Goal: Task Accomplishment & Management: Manage account settings

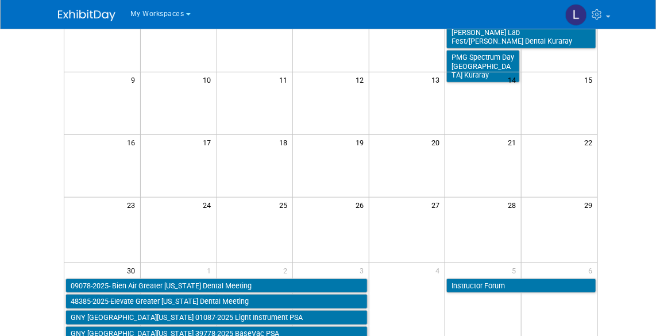
scroll to position [208, 0]
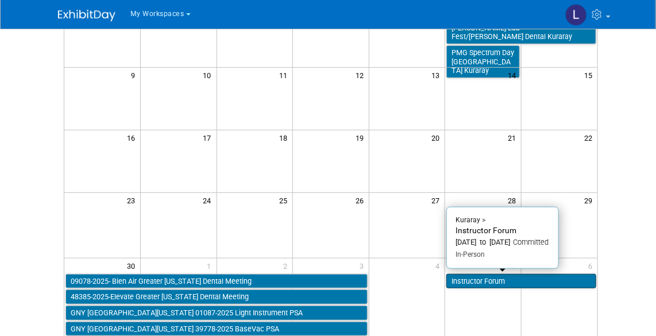
click at [480, 281] on link "Instructor Forum" at bounding box center [521, 281] width 150 height 15
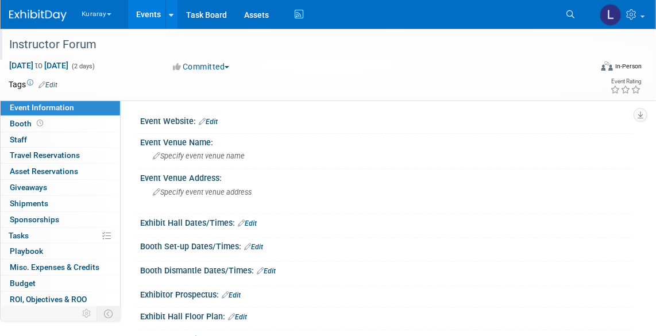
click at [125, 45] on div "Instructor Forum" at bounding box center [292, 44] width 574 height 21
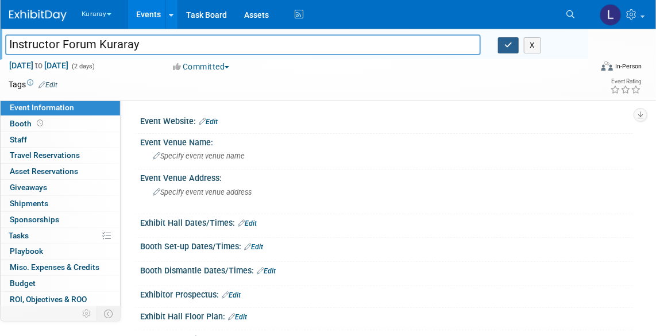
type input "Instructor Forum Kuraray"
click at [507, 51] on button "button" at bounding box center [508, 45] width 21 height 16
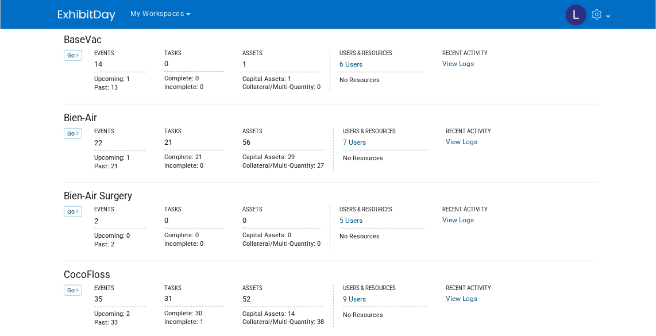
click at [172, 12] on span "My Workspaces" at bounding box center [157, 14] width 54 height 8
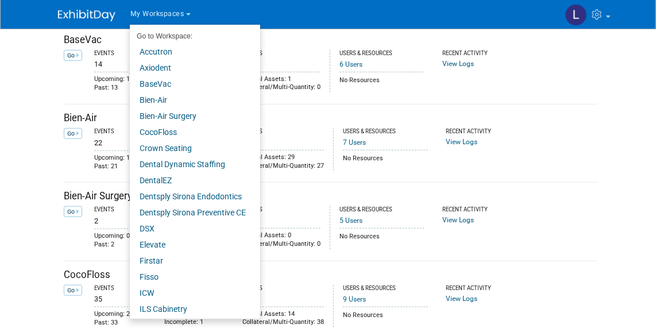
click at [144, 11] on span "My Workspaces" at bounding box center [157, 14] width 54 height 8
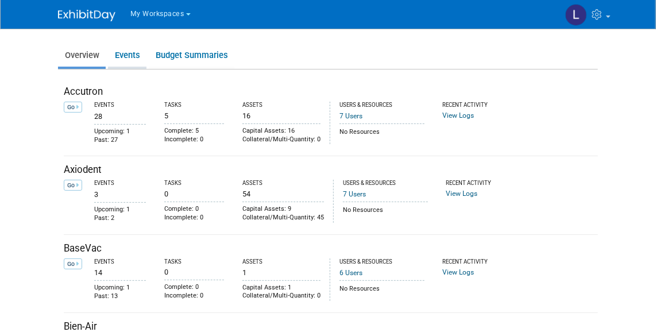
click at [126, 52] on link "Events" at bounding box center [127, 55] width 38 height 22
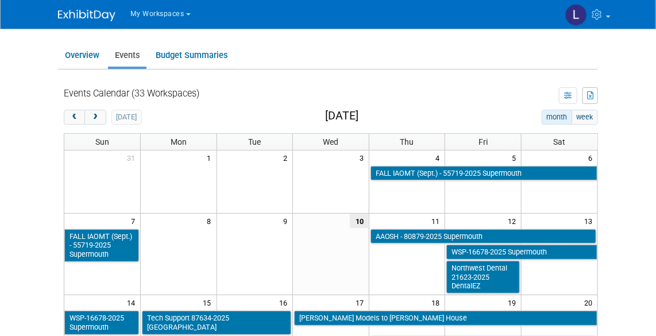
click at [340, 117] on h2 "September 2025" at bounding box center [341, 116] width 33 height 13
click at [99, 118] on button "next" at bounding box center [94, 117] width 21 height 15
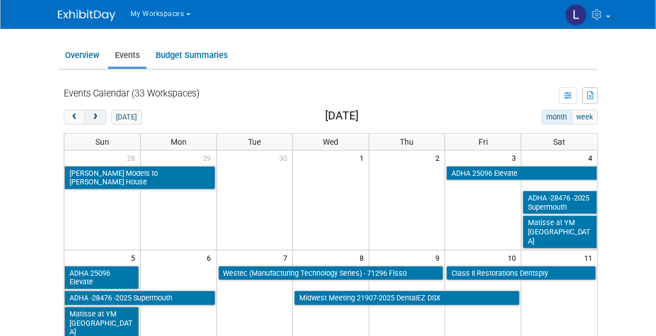
click at [99, 118] on button "next" at bounding box center [94, 117] width 21 height 15
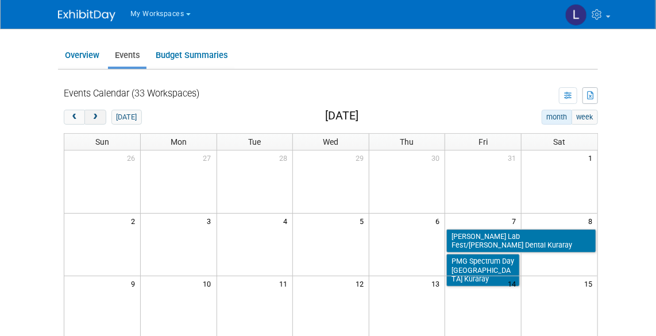
click at [99, 118] on button "next" at bounding box center [94, 117] width 21 height 15
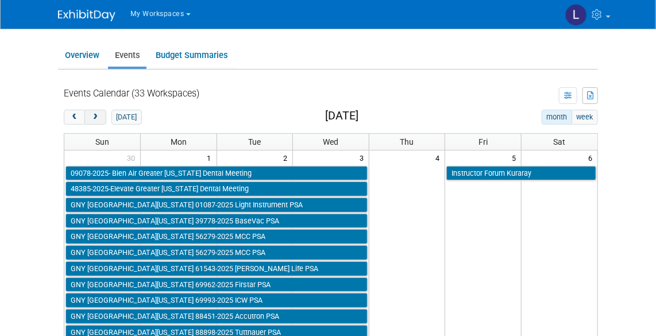
click at [95, 115] on span "next" at bounding box center [95, 117] width 9 height 7
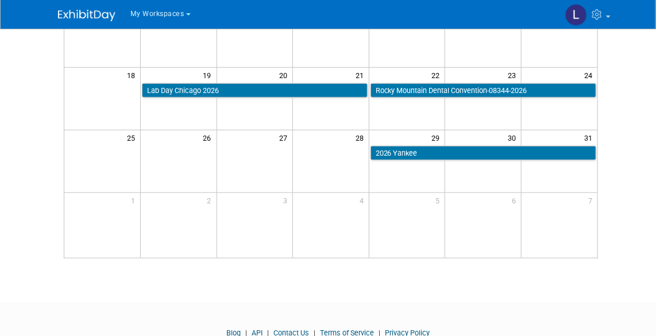
scroll to position [261, 0]
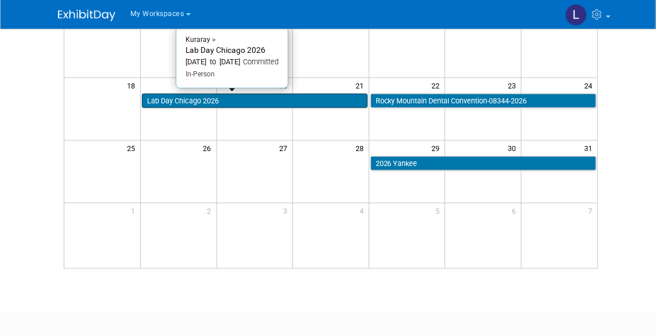
click at [183, 99] on link "Lab Day Chicago 2026" at bounding box center [255, 101] width 226 height 15
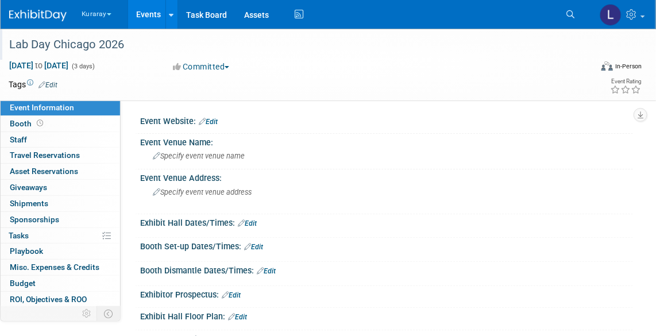
click at [168, 44] on div "Lab Day Chicago 2026" at bounding box center [292, 44] width 574 height 21
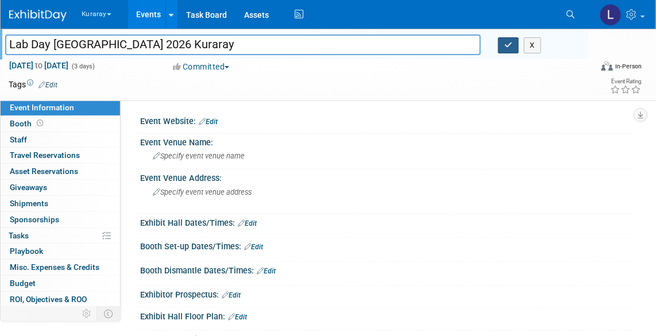
type input "Lab Day Chicago 2026 Kuraray"
click at [511, 42] on icon "button" at bounding box center [508, 44] width 8 height 7
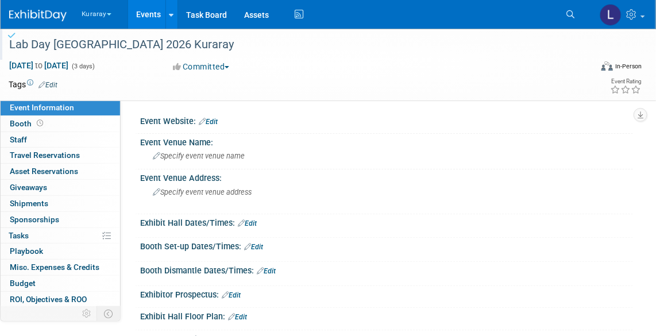
click at [153, 13] on link "Events" at bounding box center [149, 14] width 42 height 29
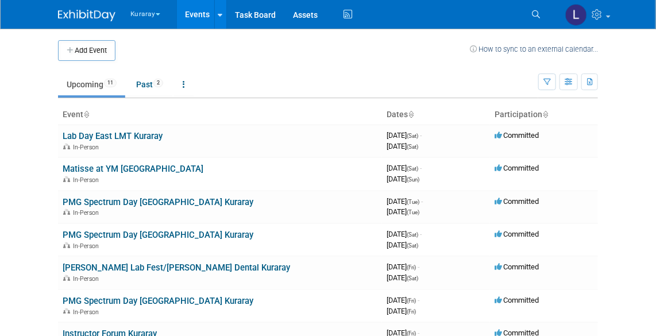
click at [143, 14] on button "Kuraray" at bounding box center [151, 12] width 45 height 24
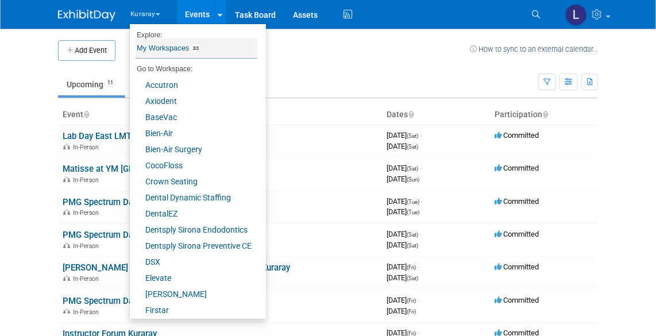
click at [152, 45] on link "My Workspaces 33" at bounding box center [196, 48] width 122 height 20
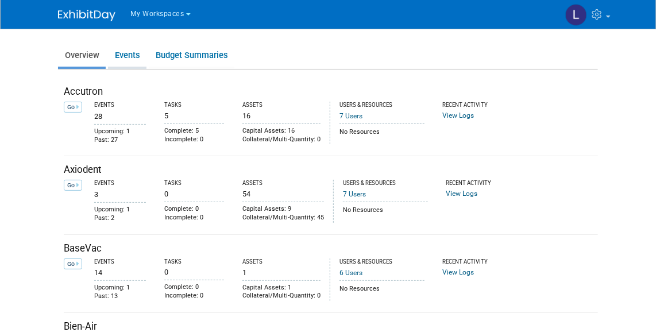
click at [130, 55] on link "Events" at bounding box center [127, 55] width 38 height 22
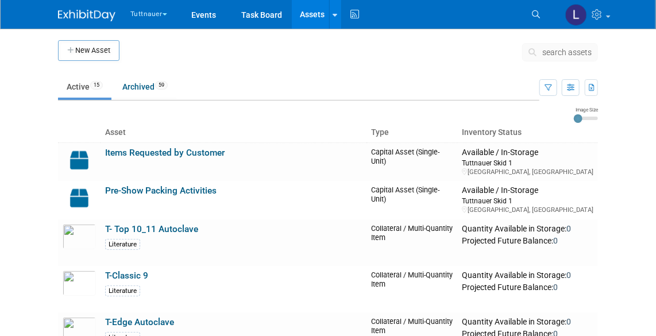
click at [153, 230] on link "T- Top 10_11 Autoclave" at bounding box center [151, 229] width 93 height 10
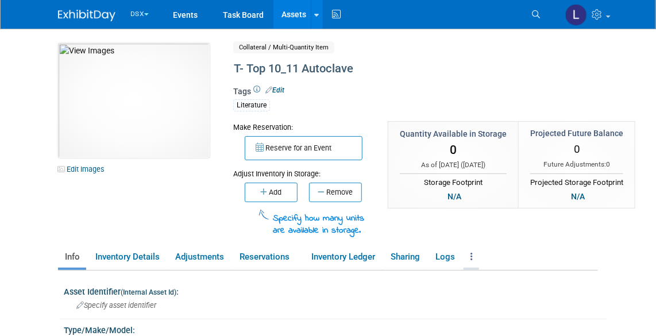
click at [472, 254] on icon at bounding box center [471, 256] width 2 height 9
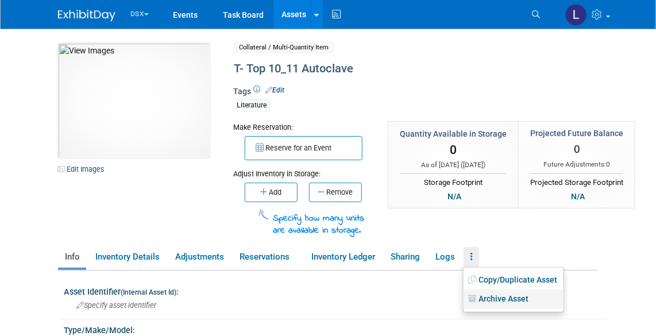
click at [513, 294] on link "Archive Asset" at bounding box center [513, 299] width 100 height 20
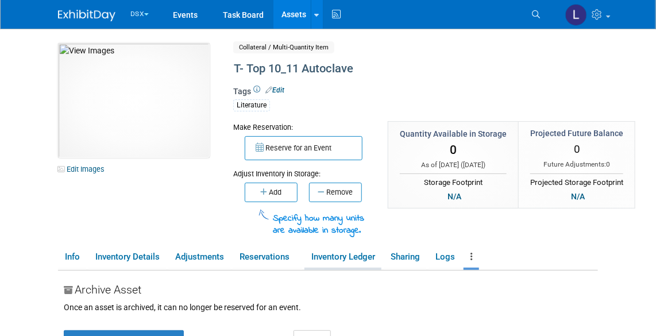
scroll to position [208, 0]
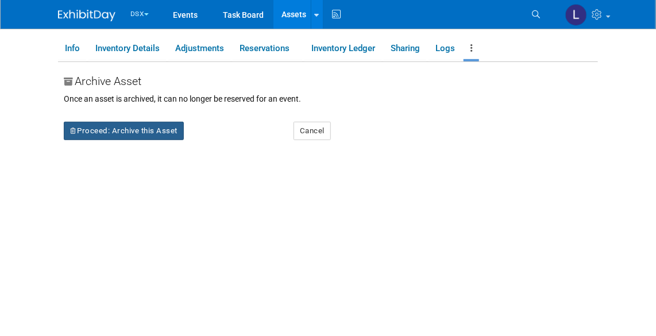
click at [141, 132] on button "Proceed: Archive this Asset" at bounding box center [124, 131] width 120 height 18
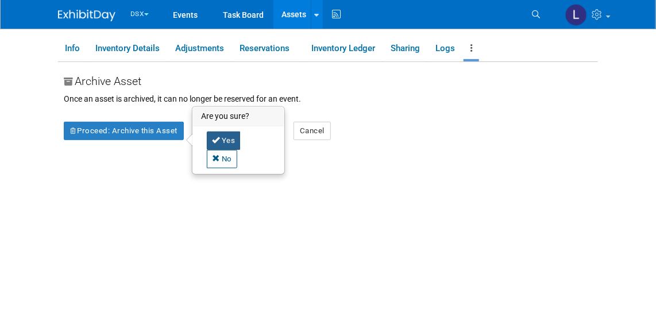
click at [220, 138] on link "Yes" at bounding box center [224, 140] width 34 height 18
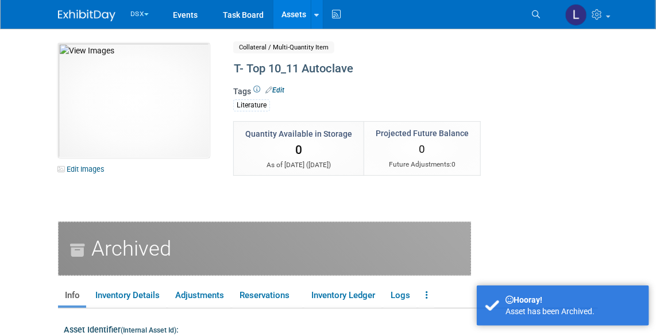
click at [297, 14] on link "Assets" at bounding box center [294, 14] width 42 height 29
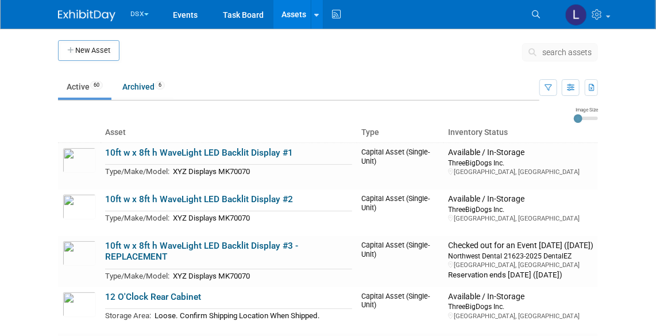
click at [141, 14] on button "DSX" at bounding box center [146, 12] width 34 height 24
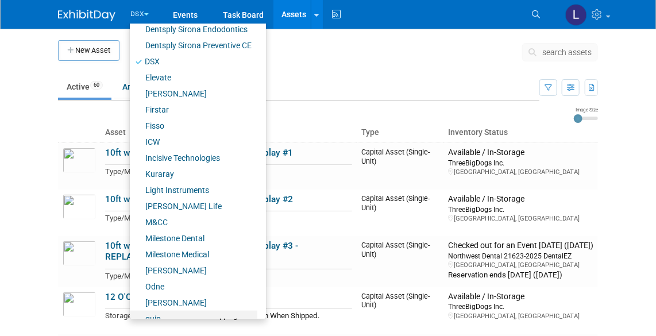
scroll to position [291, 0]
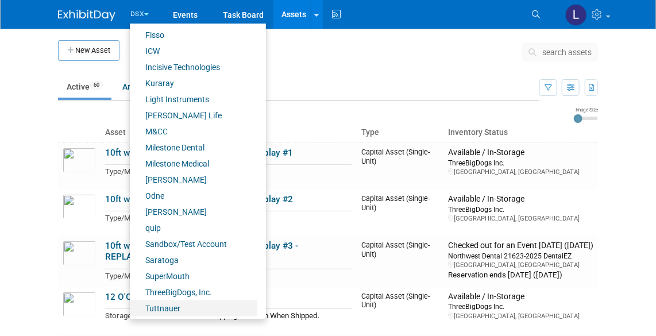
click at [175, 307] on link "Tuttnauer" at bounding box center [193, 308] width 127 height 16
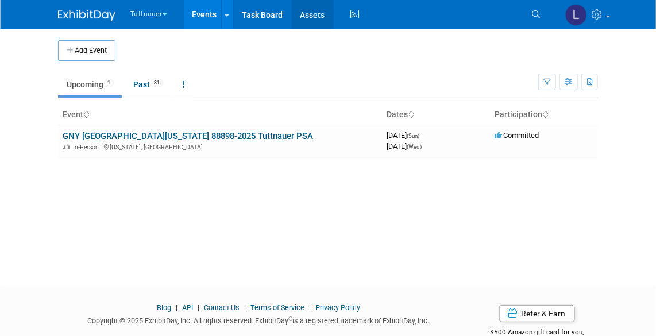
click at [312, 9] on link "Assets" at bounding box center [313, 14] width 42 height 29
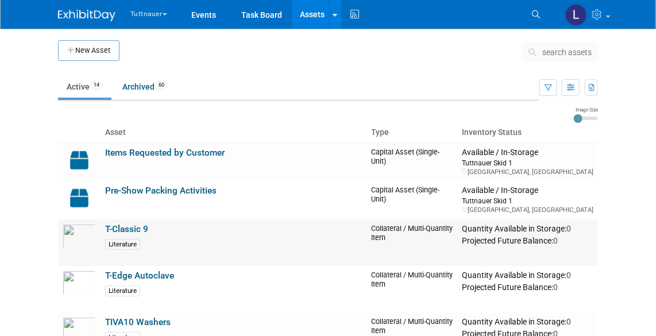
click at [135, 227] on link "T-Classic 9" at bounding box center [126, 229] width 43 height 10
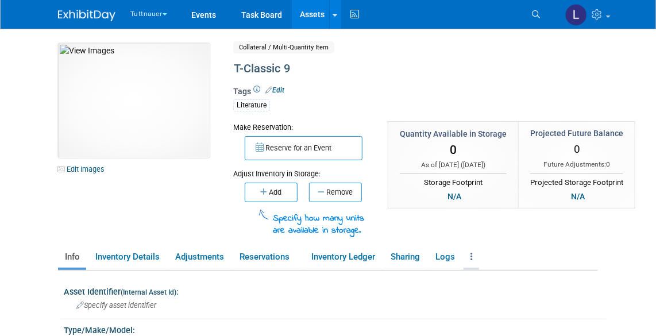
click at [477, 257] on link at bounding box center [471, 257] width 16 height 20
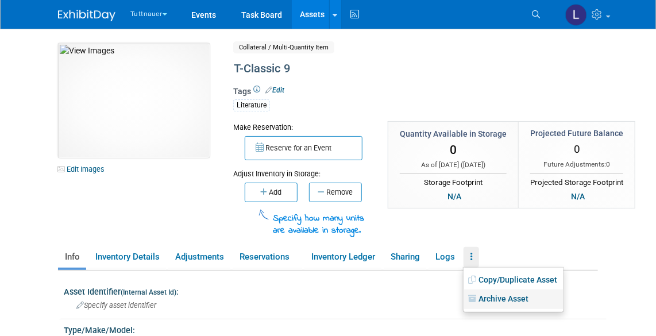
drag, startPoint x: 492, startPoint y: 297, endPoint x: 401, endPoint y: 285, distance: 92.1
click at [493, 297] on link "Archive Asset" at bounding box center [513, 299] width 100 height 20
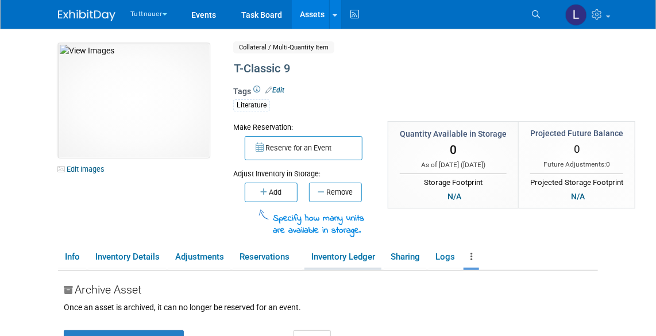
scroll to position [261, 0]
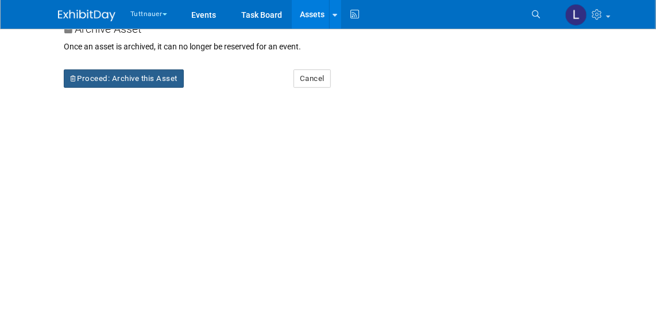
click at [144, 75] on button "Proceed: Archive this Asset" at bounding box center [124, 78] width 120 height 18
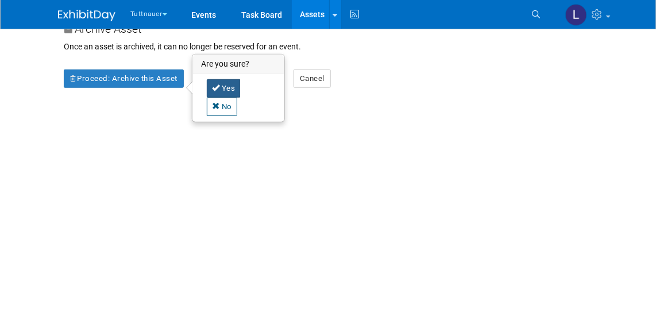
click at [220, 84] on link "Yes" at bounding box center [224, 88] width 34 height 18
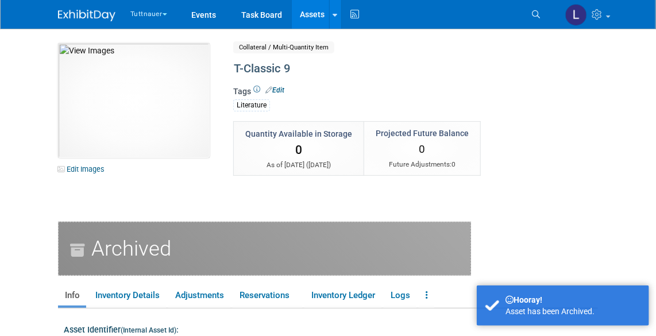
click at [309, 12] on link "Assets" at bounding box center [313, 14] width 42 height 29
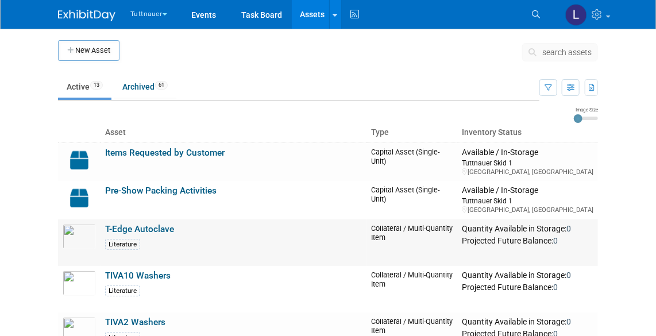
click at [156, 230] on link "T-Edge Autoclave" at bounding box center [139, 229] width 69 height 10
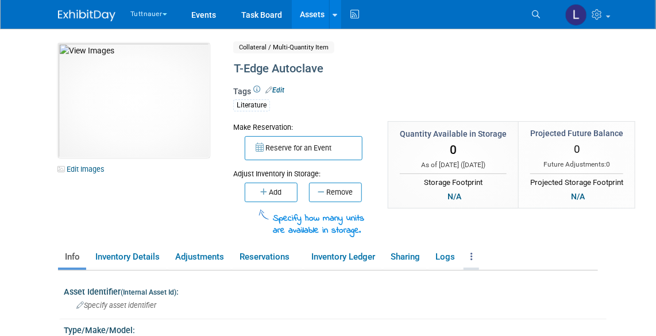
click at [474, 261] on link at bounding box center [471, 257] width 16 height 20
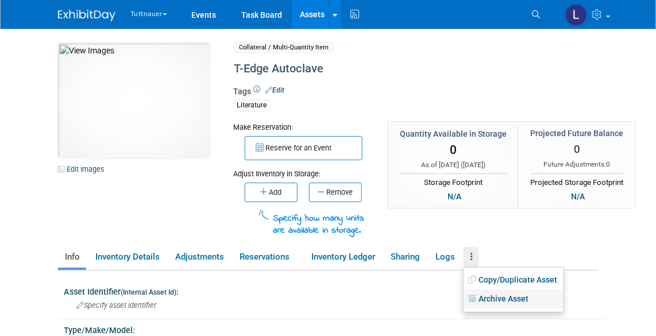
click at [491, 301] on link "Archive Asset" at bounding box center [513, 299] width 100 height 20
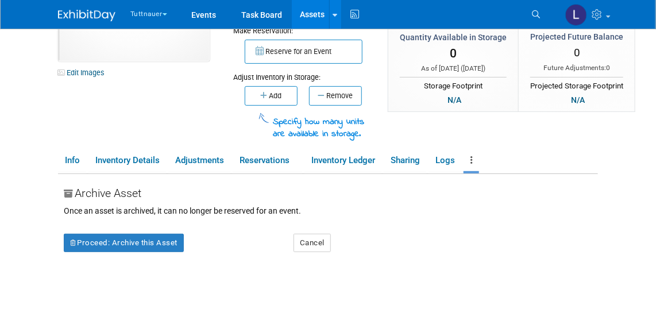
scroll to position [156, 0]
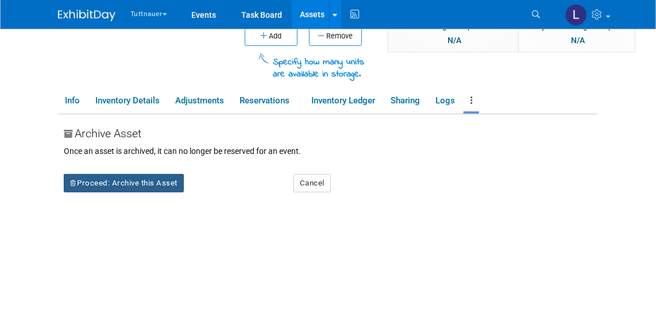
click at [126, 174] on button "Proceed: Archive this Asset" at bounding box center [124, 183] width 120 height 18
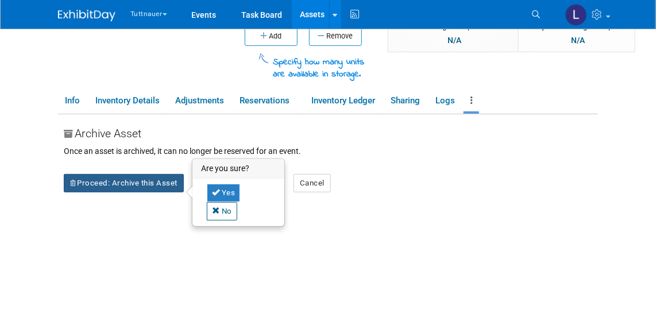
click at [131, 180] on button "Proceed: Archive this Asset" at bounding box center [124, 183] width 120 height 18
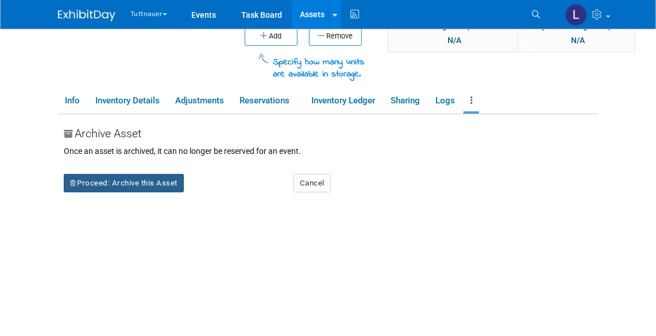
click at [169, 176] on button "Proceed: Archive this Asset" at bounding box center [124, 183] width 120 height 18
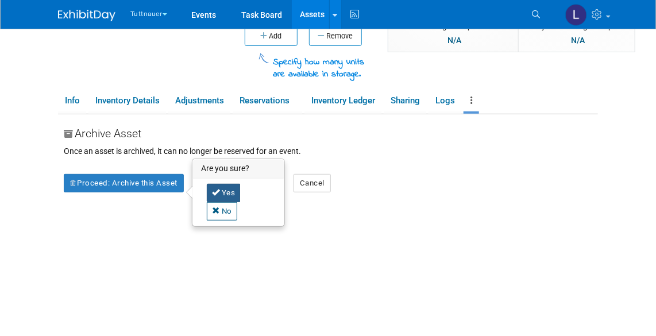
click at [214, 193] on link "Yes" at bounding box center [224, 193] width 34 height 18
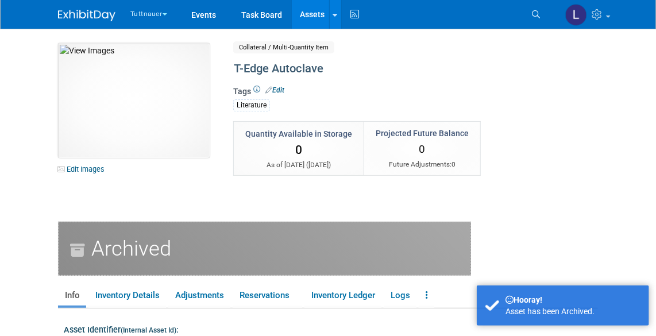
click at [314, 13] on link "Assets" at bounding box center [313, 14] width 42 height 29
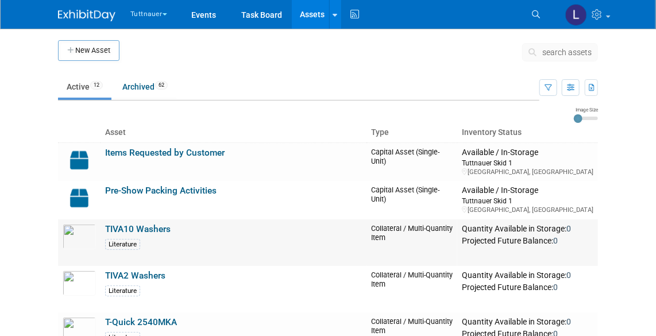
click at [135, 224] on link "TIVA10 Washers" at bounding box center [137, 229] width 65 height 10
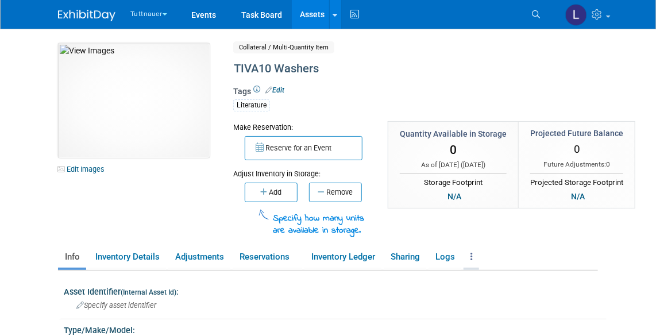
click at [472, 253] on icon at bounding box center [471, 256] width 2 height 9
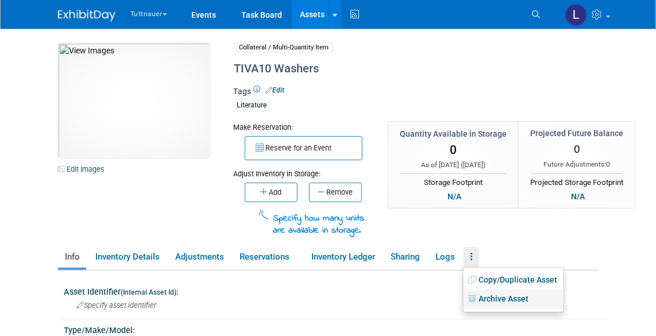
click at [487, 296] on link "Archive Asset" at bounding box center [513, 299] width 100 height 20
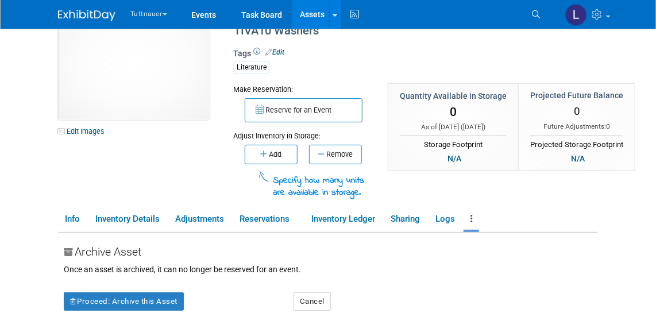
scroll to position [104, 0]
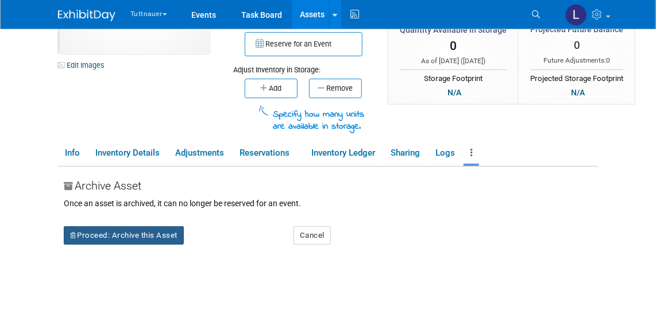
click at [148, 236] on button "Proceed: Archive this Asset" at bounding box center [124, 235] width 120 height 18
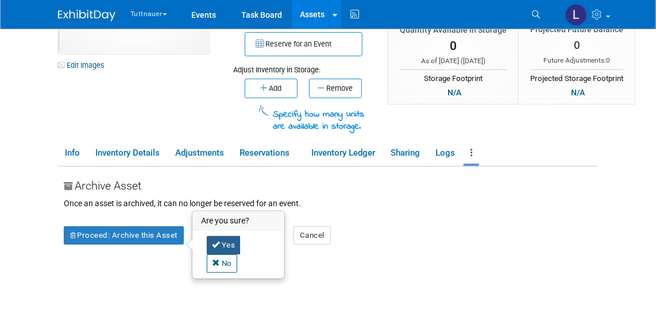
click at [227, 238] on link "Yes" at bounding box center [224, 245] width 34 height 18
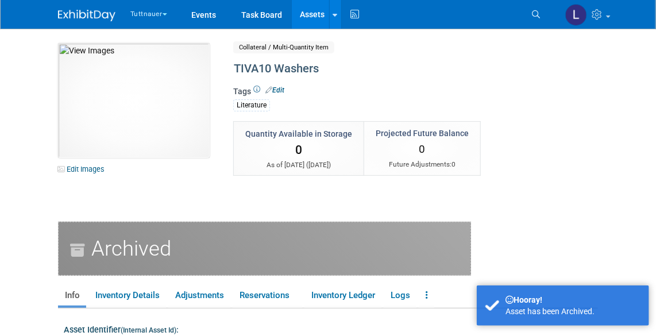
click at [312, 14] on link "Assets" at bounding box center [313, 14] width 42 height 29
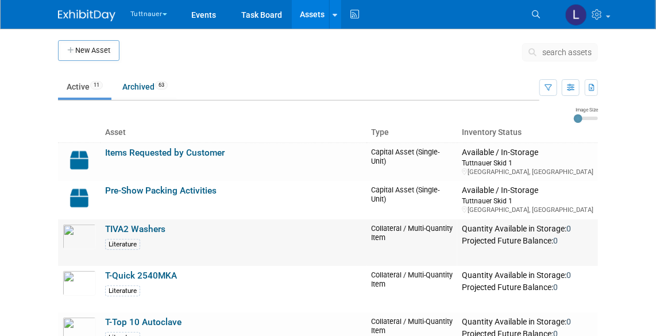
click at [117, 227] on link "TIVA2 Washers" at bounding box center [135, 229] width 60 height 10
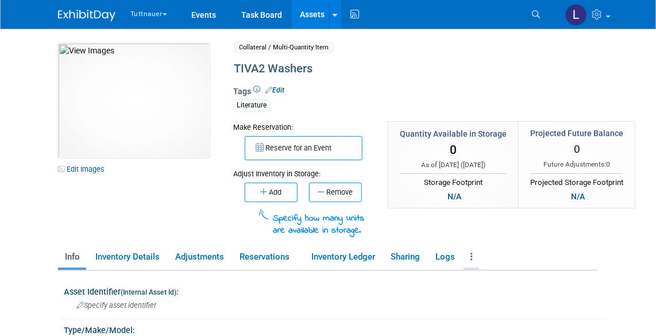
click at [472, 257] on icon at bounding box center [471, 256] width 2 height 9
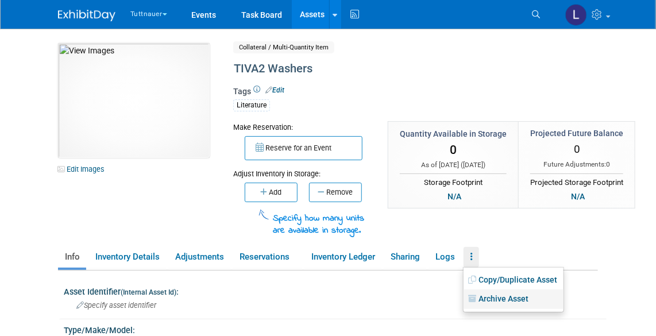
click at [484, 300] on link "Archive Asset" at bounding box center [513, 299] width 100 height 20
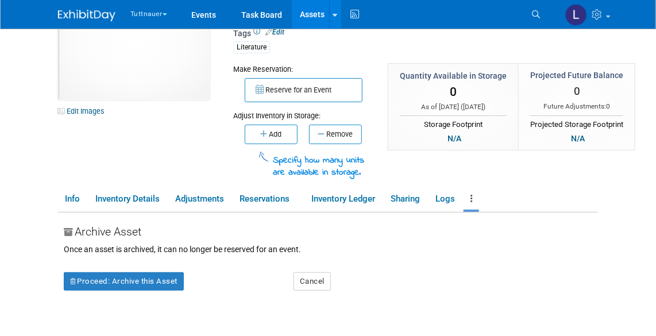
scroll to position [156, 0]
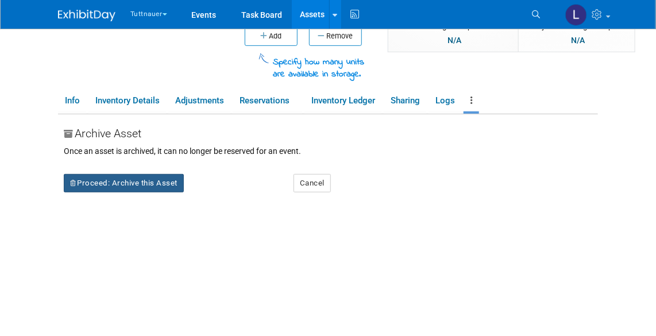
click at [119, 175] on button "Proceed: Archive this Asset" at bounding box center [124, 183] width 120 height 18
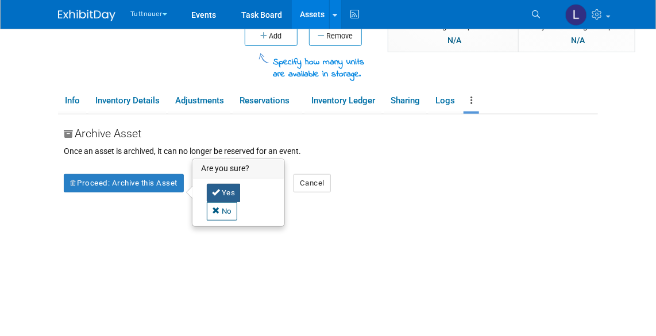
click at [220, 188] on link "Yes" at bounding box center [224, 193] width 34 height 18
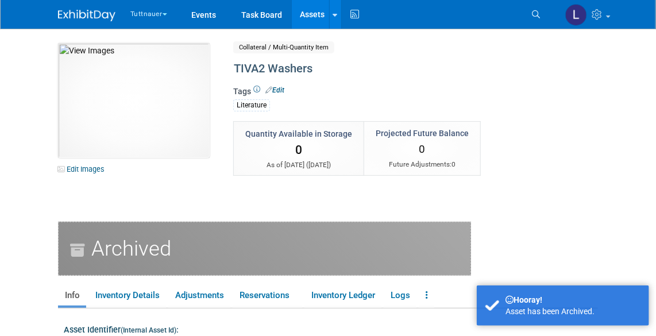
click at [309, 17] on link "Assets" at bounding box center [313, 14] width 42 height 29
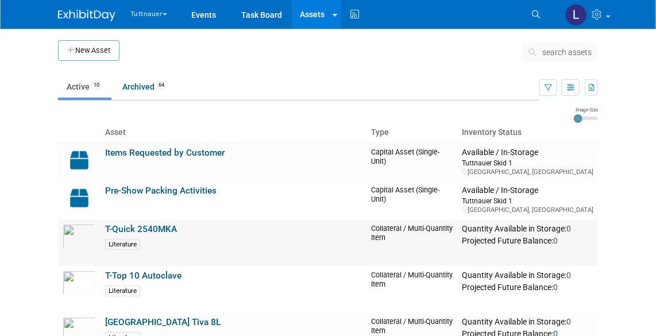
click at [144, 228] on link "T-Quick 2540MKA" at bounding box center [141, 229] width 72 height 10
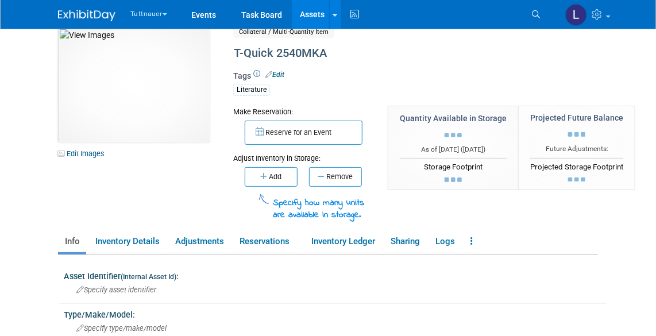
scroll to position [52, 0]
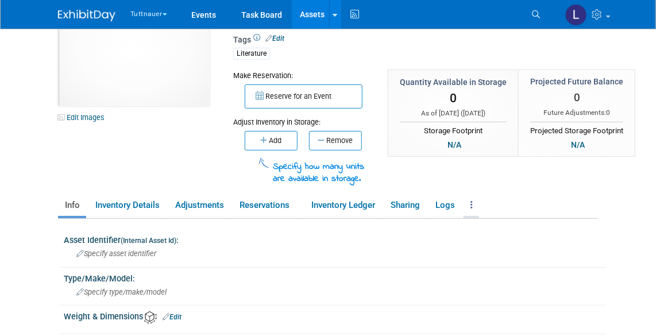
click at [471, 206] on link at bounding box center [471, 205] width 16 height 20
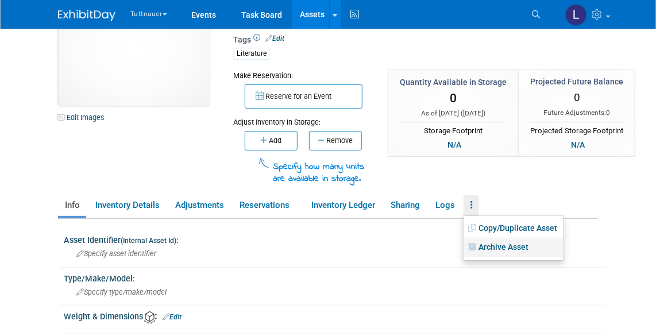
click at [486, 251] on link "Archive Asset" at bounding box center [513, 248] width 100 height 20
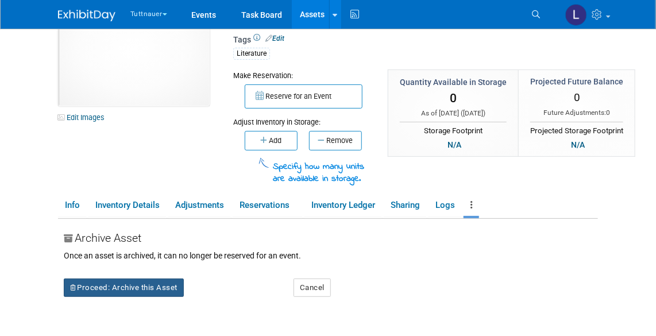
click at [137, 284] on button "Proceed: Archive this Asset" at bounding box center [124, 287] width 120 height 18
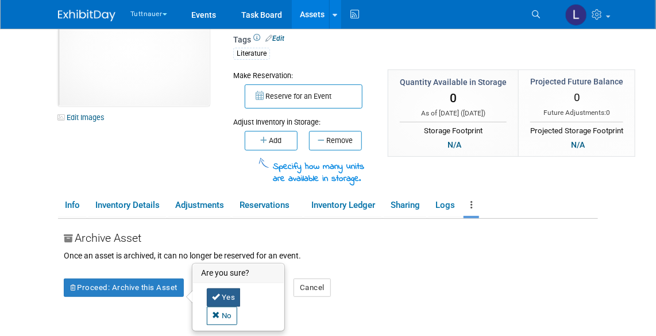
click at [221, 289] on link "Yes" at bounding box center [224, 297] width 34 height 18
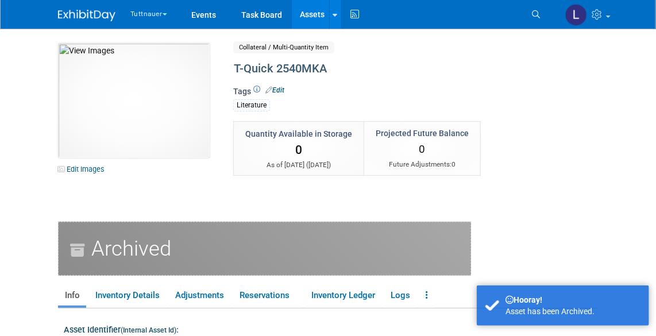
click at [305, 17] on link "Assets" at bounding box center [313, 14] width 42 height 29
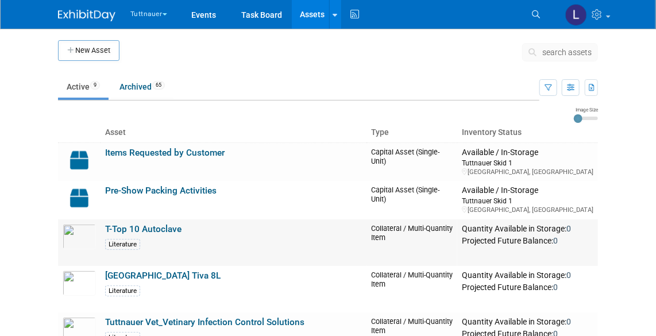
click at [157, 226] on link "T-Top 10 Autoclave" at bounding box center [143, 229] width 76 height 10
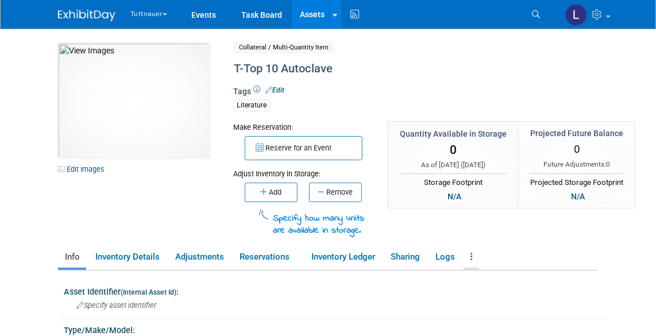
click at [475, 253] on link at bounding box center [471, 257] width 16 height 20
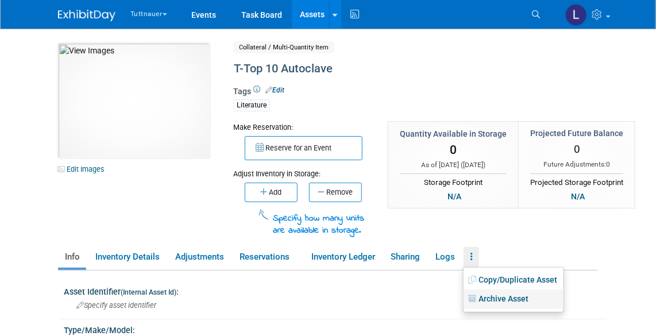
click at [474, 299] on icon at bounding box center [473, 299] width 10 height 8
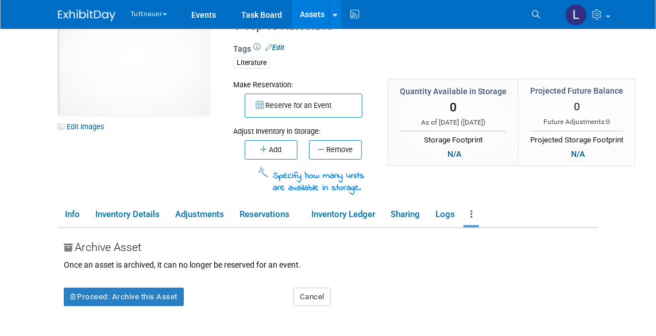
scroll to position [104, 0]
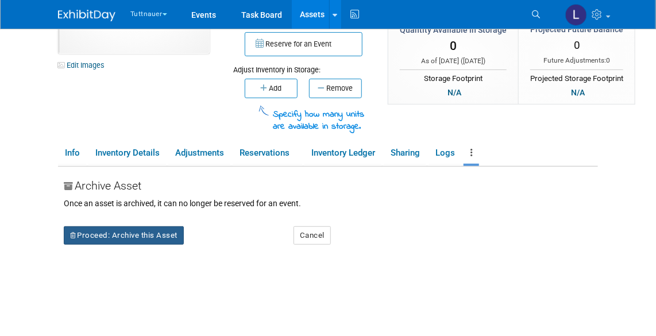
click at [131, 238] on button "Proceed: Archive this Asset" at bounding box center [124, 235] width 120 height 18
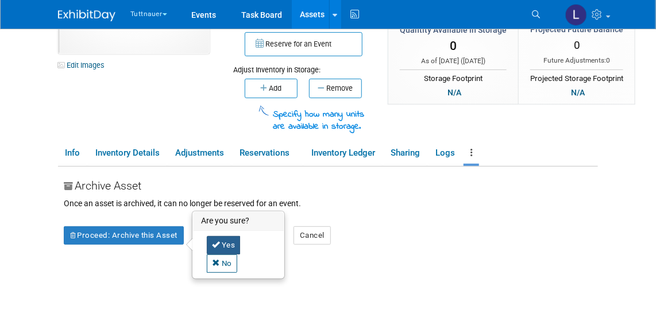
click at [228, 241] on link "Yes" at bounding box center [224, 245] width 34 height 18
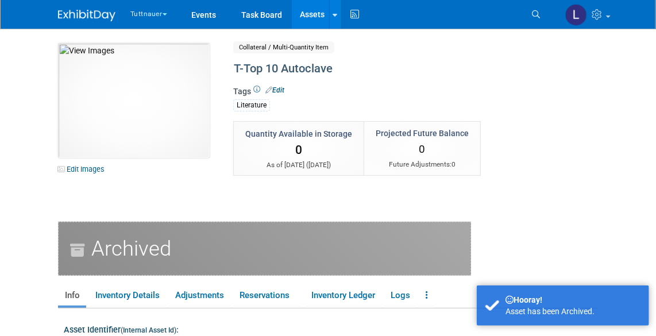
click at [305, 13] on link "Assets" at bounding box center [313, 14] width 42 height 29
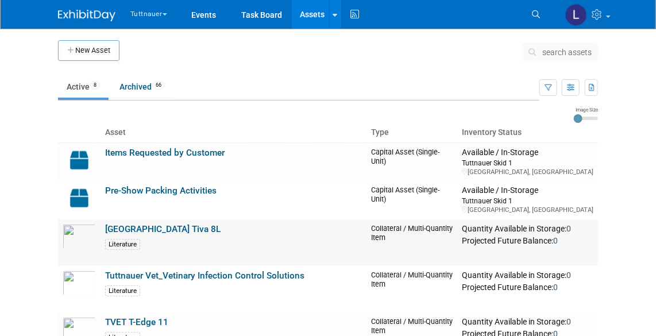
click at [156, 229] on link "[GEOGRAPHIC_DATA] Tiva 8L" at bounding box center [162, 229] width 115 height 10
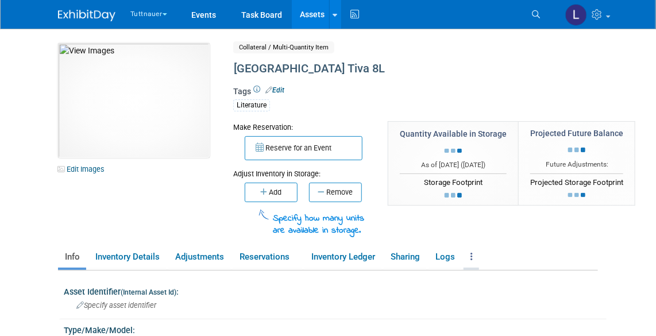
click at [475, 255] on link at bounding box center [471, 257] width 16 height 20
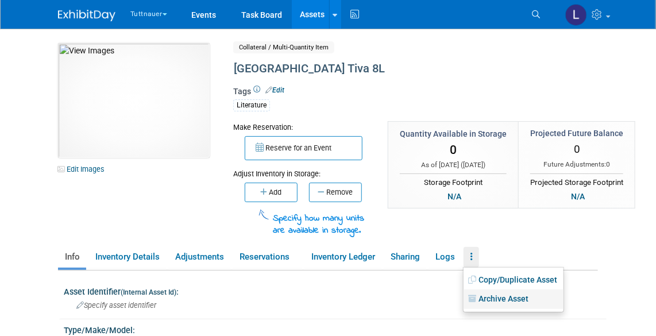
click at [482, 297] on link "Archive Asset" at bounding box center [513, 299] width 100 height 20
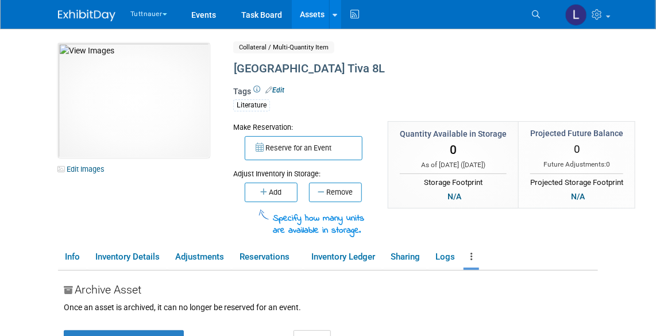
scroll to position [156, 0]
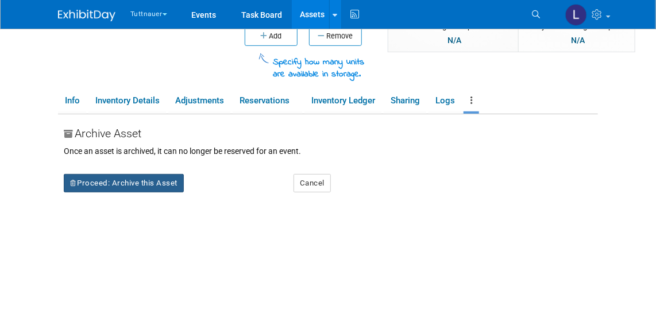
click at [132, 178] on button "Proceed: Archive this Asset" at bounding box center [124, 183] width 120 height 18
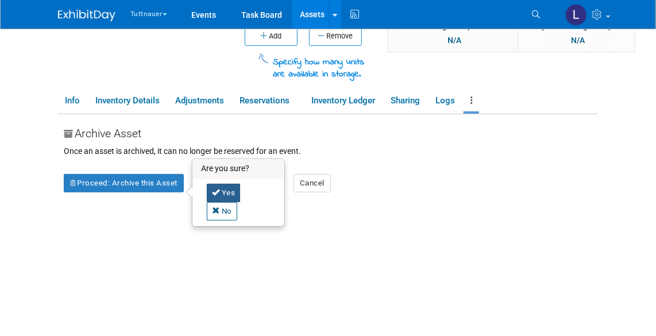
click at [219, 188] on icon at bounding box center [216, 191] width 8 height 7
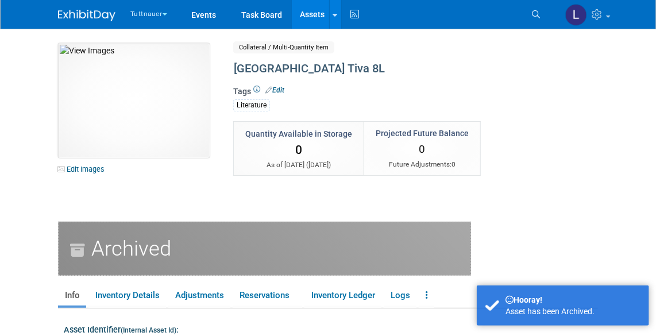
click at [315, 15] on link "Assets" at bounding box center [313, 14] width 42 height 29
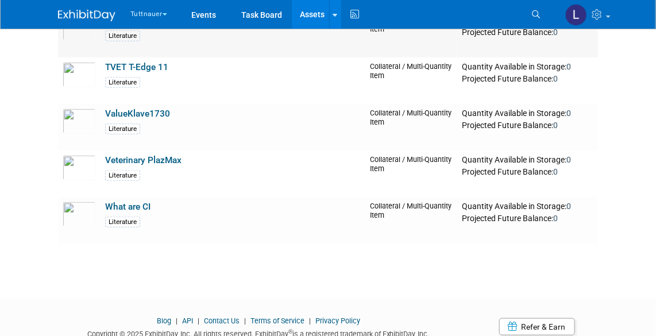
scroll to position [156, 0]
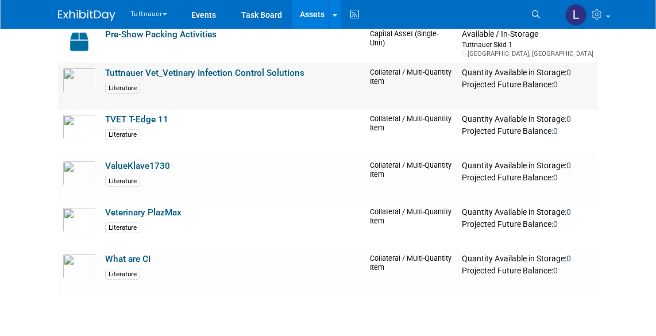
drag, startPoint x: 188, startPoint y: 68, endPoint x: 241, endPoint y: 112, distance: 68.9
click at [188, 68] on link "Tuttnauer Vet_Vetinary Infection Control Solutions" at bounding box center [204, 73] width 199 height 10
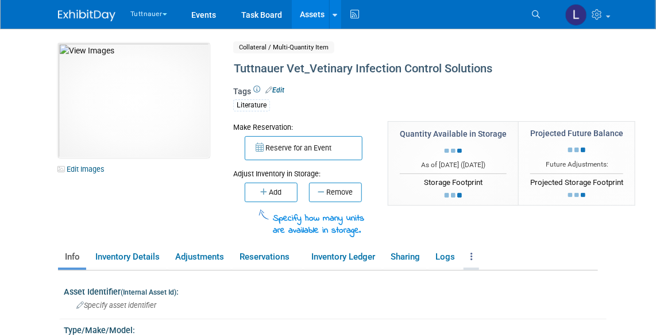
click at [472, 256] on icon at bounding box center [471, 256] width 2 height 9
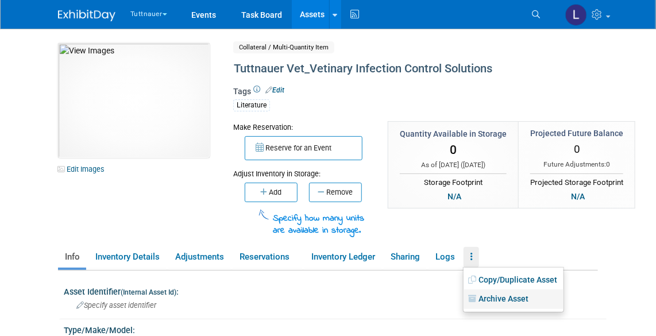
click at [490, 297] on link "Archive Asset" at bounding box center [513, 299] width 100 height 20
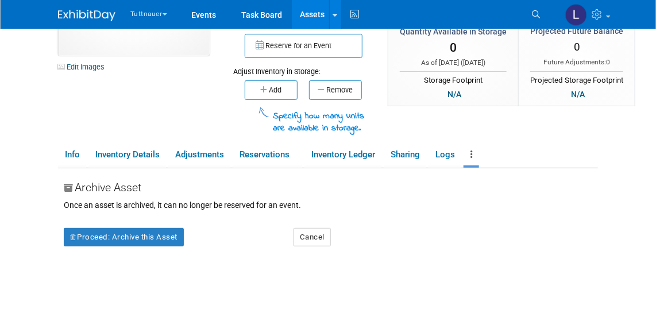
scroll to position [104, 0]
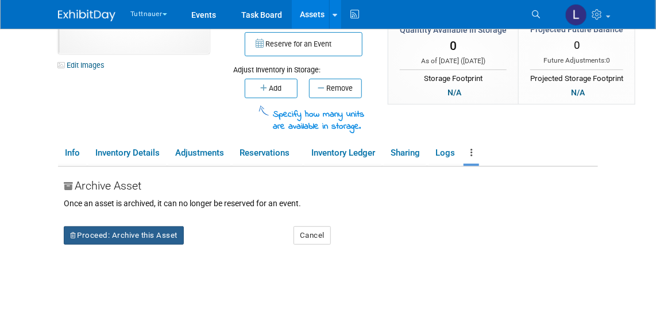
click at [137, 238] on button "Proceed: Archive this Asset" at bounding box center [124, 235] width 120 height 18
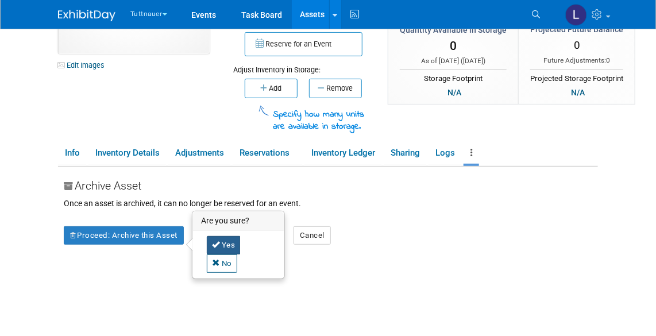
click at [223, 240] on link "Yes" at bounding box center [224, 245] width 34 height 18
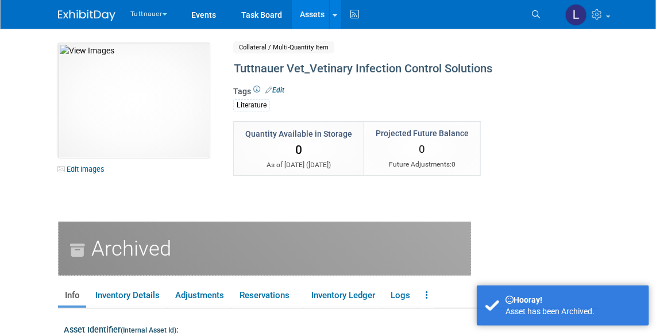
click at [315, 11] on link "Assets" at bounding box center [313, 14] width 42 height 29
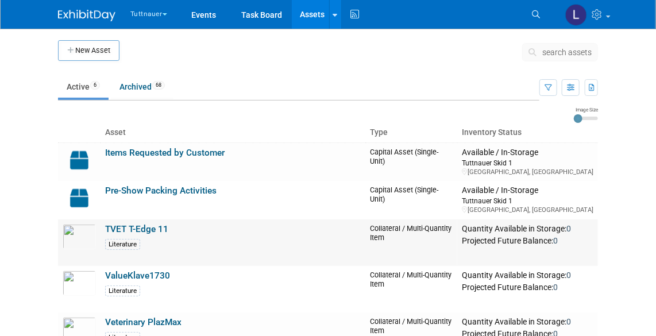
click at [115, 226] on link "TVET T-Edge 11" at bounding box center [136, 229] width 63 height 10
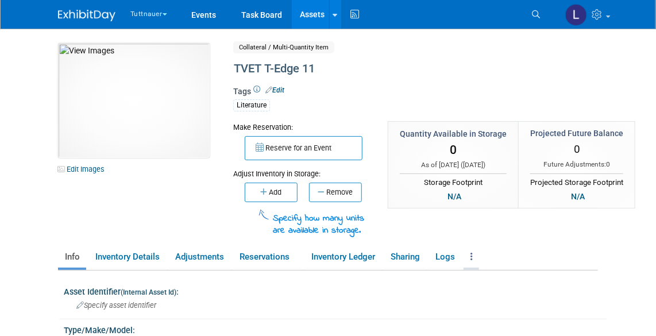
click at [472, 252] on icon at bounding box center [471, 256] width 2 height 9
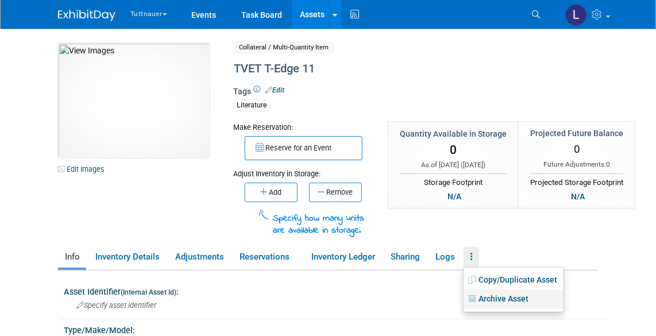
click at [491, 299] on link "Archive Asset" at bounding box center [513, 299] width 100 height 20
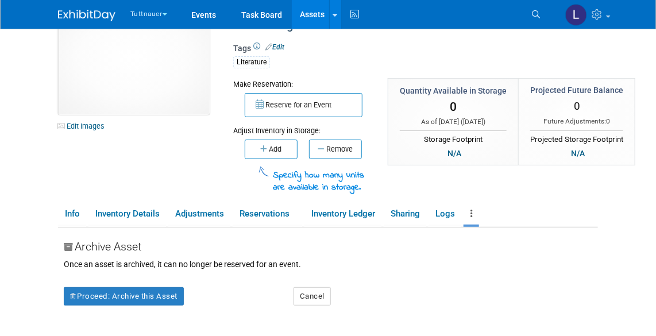
scroll to position [104, 0]
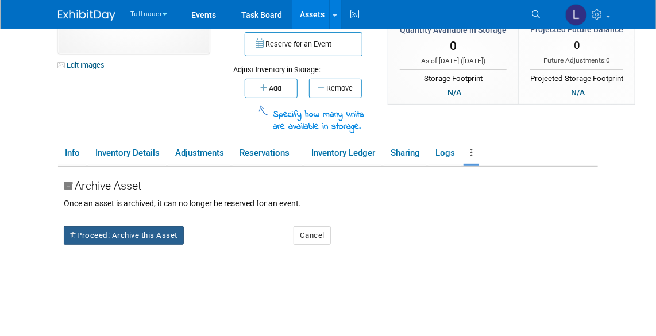
click at [119, 235] on button "Proceed: Archive this Asset" at bounding box center [124, 235] width 120 height 18
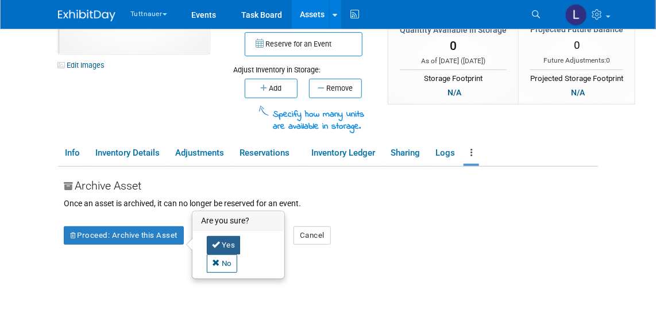
click at [222, 242] on link "Yes" at bounding box center [224, 245] width 34 height 18
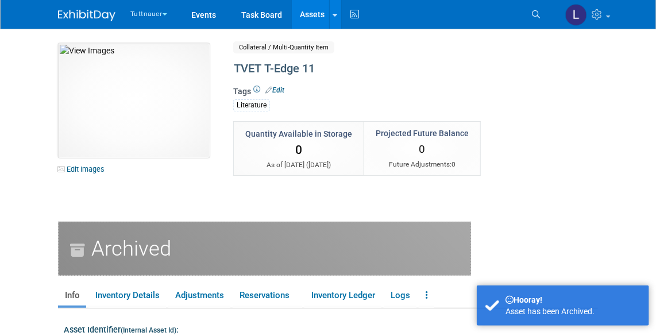
click at [309, 14] on link "Assets" at bounding box center [313, 14] width 42 height 29
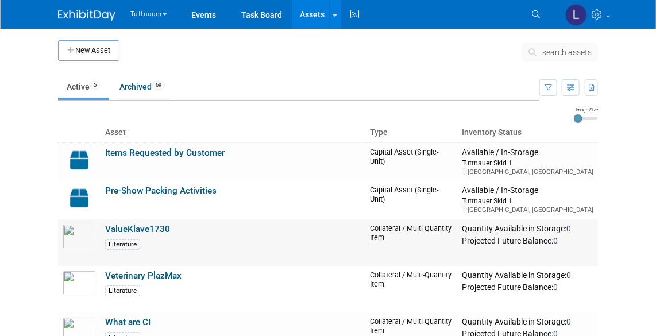
click at [157, 227] on link "ValueKlave1730" at bounding box center [137, 229] width 65 height 10
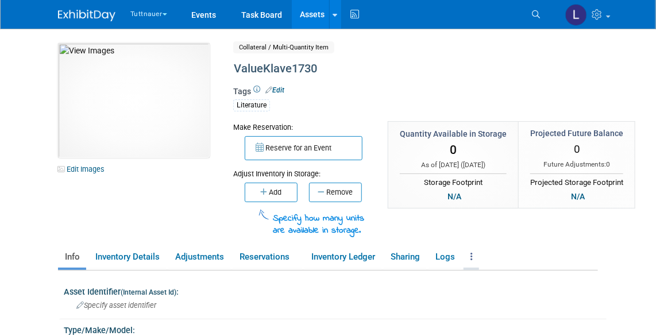
click at [470, 257] on link at bounding box center [471, 257] width 16 height 20
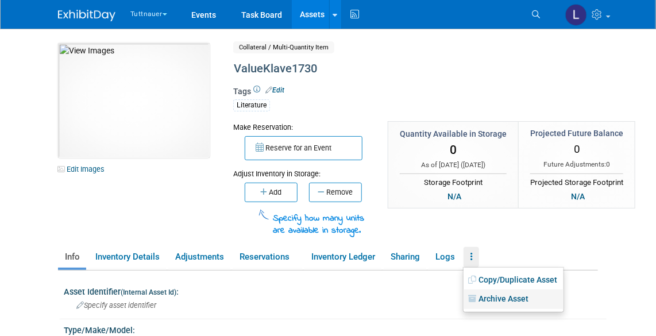
click at [481, 301] on link "Archive Asset" at bounding box center [513, 299] width 100 height 20
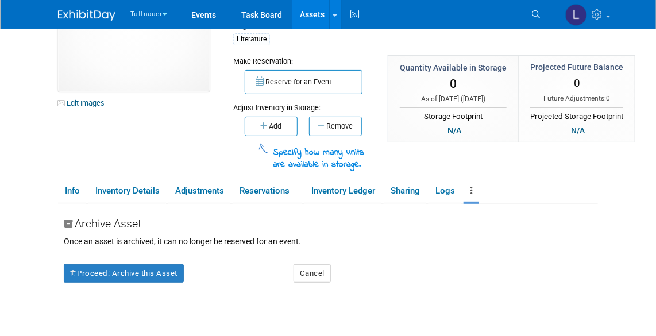
scroll to position [104, 0]
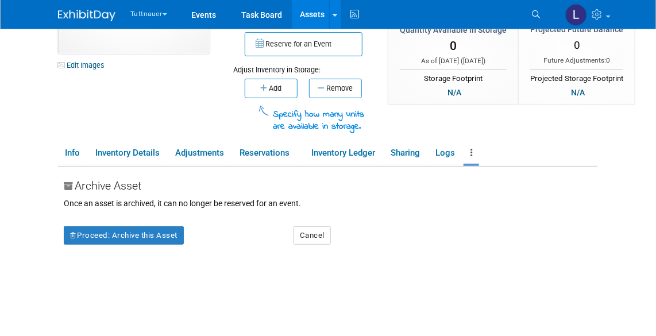
click at [154, 242] on div "Archive Asset Once an asset is archived, it can no longer be reserved for an ev…" at bounding box center [331, 309] width 534 height 287
click at [158, 235] on button "Proceed: Archive this Asset" at bounding box center [124, 235] width 120 height 18
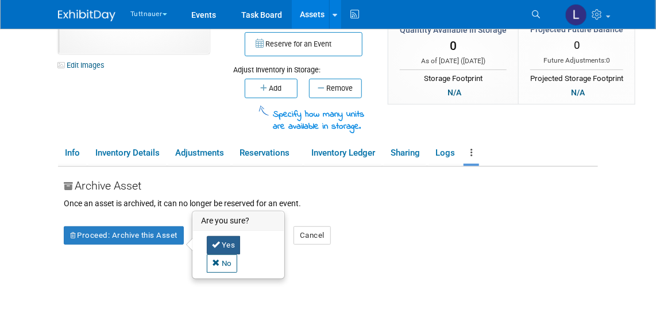
click at [215, 241] on icon at bounding box center [216, 244] width 8 height 7
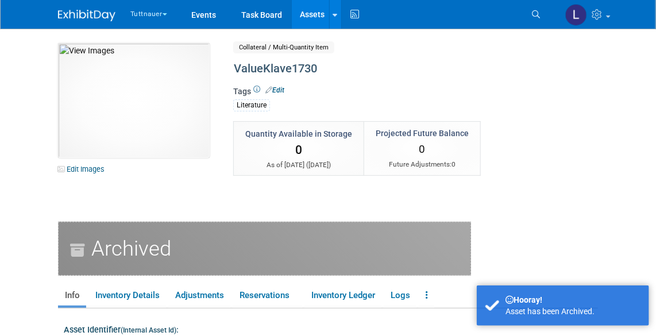
click at [321, 16] on link "Assets" at bounding box center [313, 14] width 42 height 29
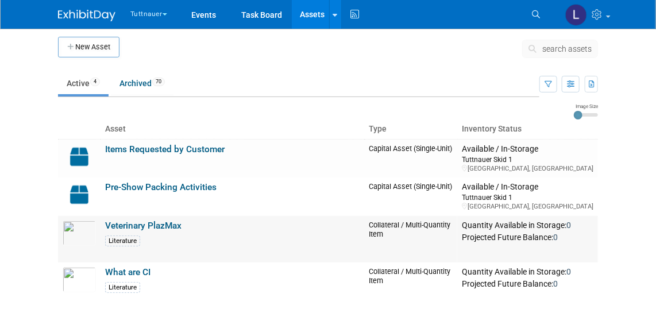
scroll to position [104, 0]
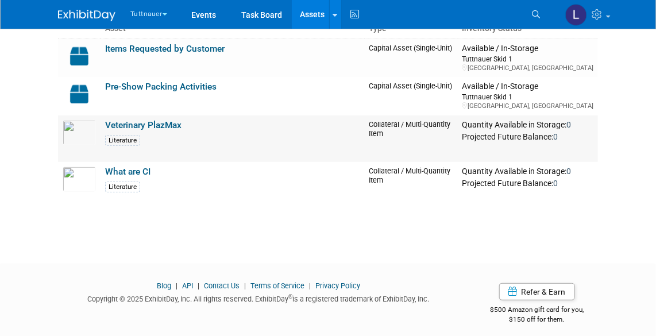
click at [138, 123] on link "Veterinary PlazMax" at bounding box center [143, 125] width 76 height 10
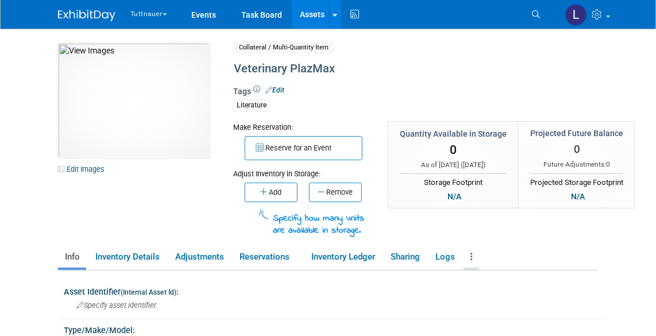
click at [471, 255] on link at bounding box center [471, 257] width 16 height 20
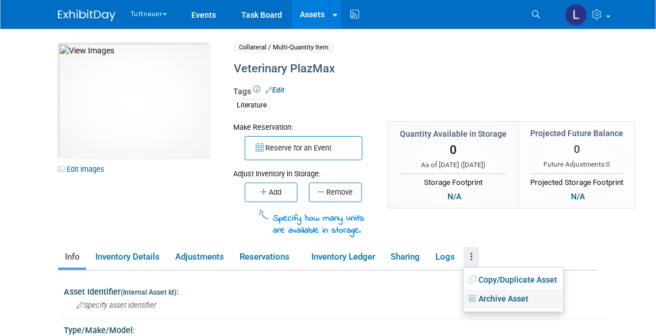
click at [487, 292] on link "Archive Asset" at bounding box center [513, 299] width 100 height 20
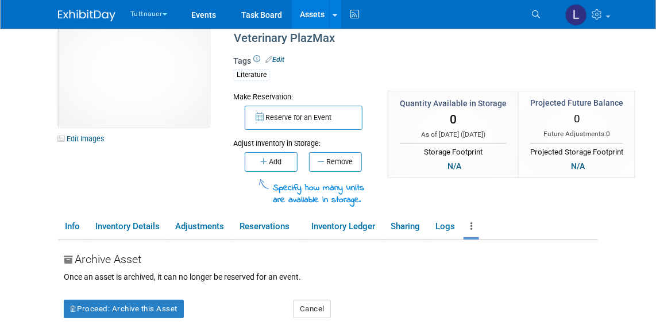
scroll to position [52, 0]
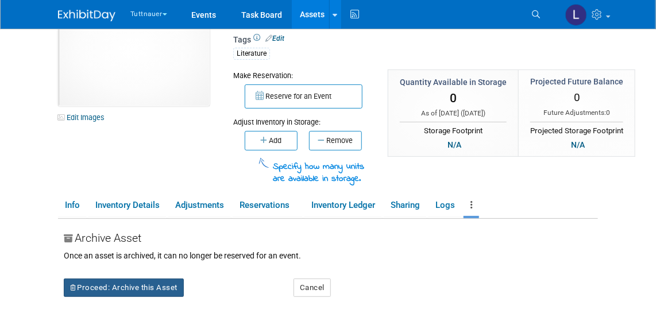
click at [137, 280] on button "Proceed: Archive this Asset" at bounding box center [124, 287] width 120 height 18
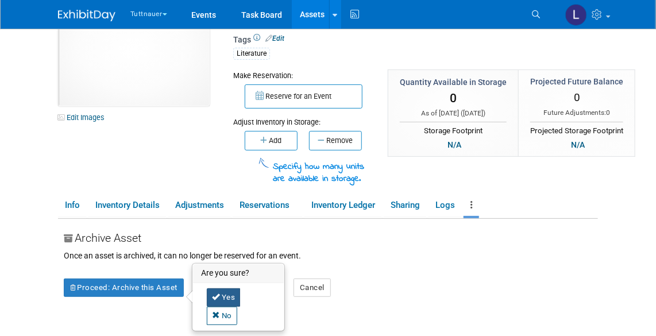
click at [216, 293] on icon at bounding box center [216, 296] width 8 height 7
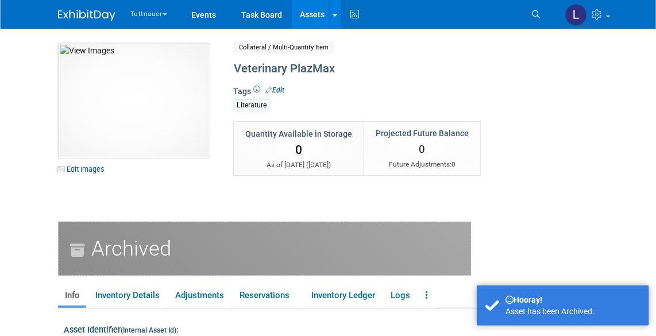
click at [315, 13] on link "Assets" at bounding box center [313, 14] width 42 height 29
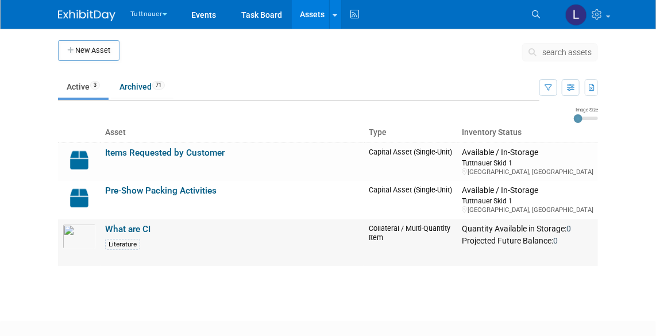
click at [123, 227] on link "What are CI" at bounding box center [127, 229] width 45 height 10
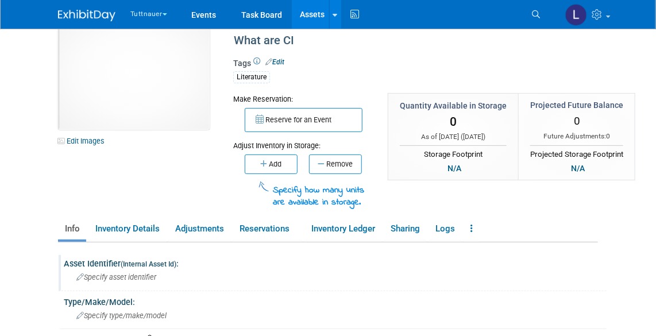
scroll to position [52, 0]
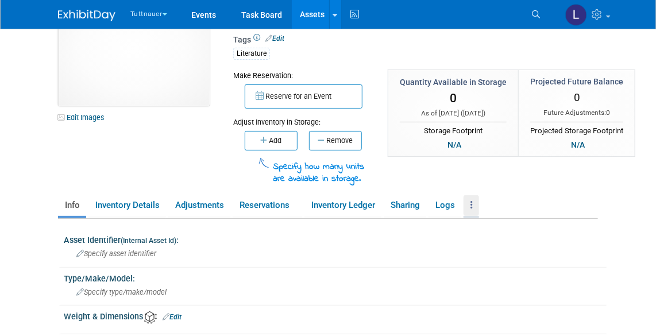
drag, startPoint x: 474, startPoint y: 202, endPoint x: 476, endPoint y: 252, distance: 50.0
click at [472, 202] on icon at bounding box center [471, 204] width 2 height 9
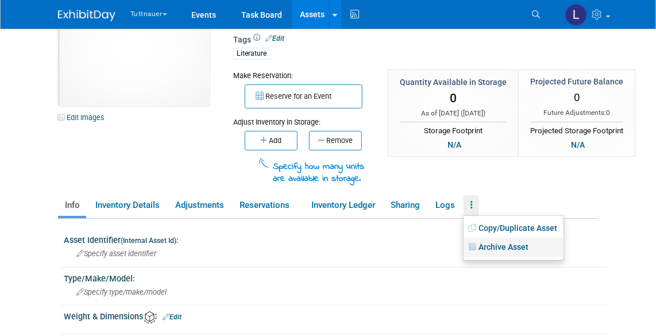
click at [490, 243] on link "Archive Asset" at bounding box center [513, 248] width 100 height 20
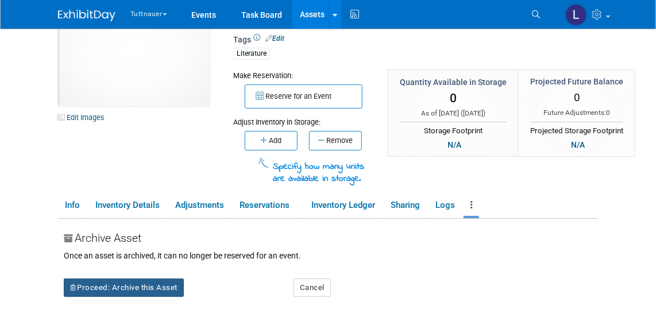
click at [103, 280] on button "Proceed: Archive this Asset" at bounding box center [124, 287] width 120 height 18
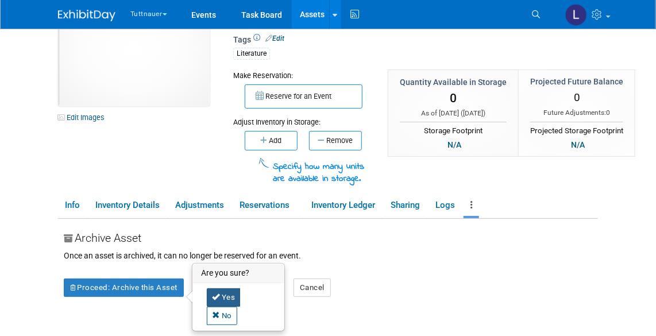
click at [226, 293] on link "Yes" at bounding box center [224, 297] width 34 height 18
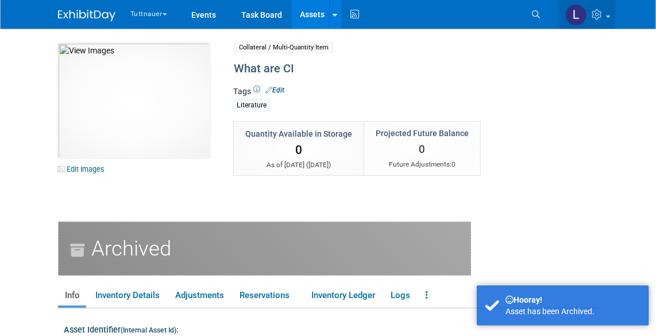
click at [599, 15] on icon at bounding box center [597, 14] width 13 height 10
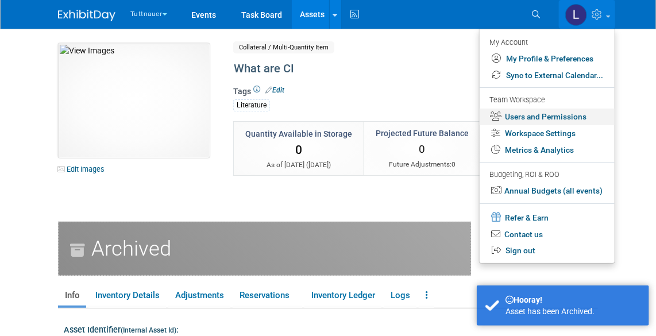
click at [536, 117] on link "Users and Permissions" at bounding box center [546, 117] width 135 height 17
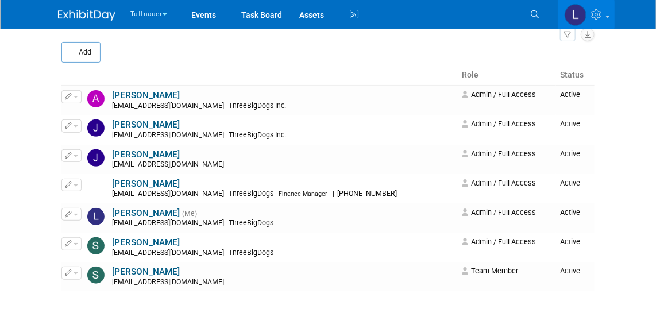
scroll to position [104, 0]
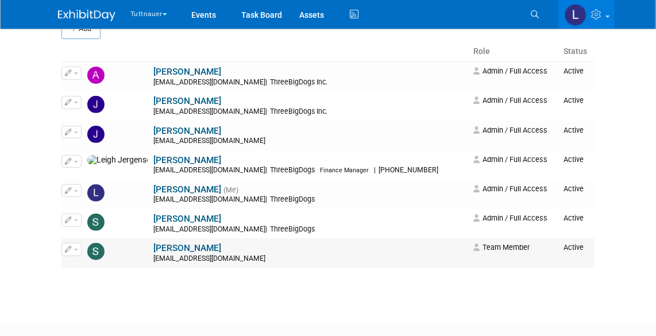
click at [76, 245] on button "button" at bounding box center [71, 249] width 20 height 13
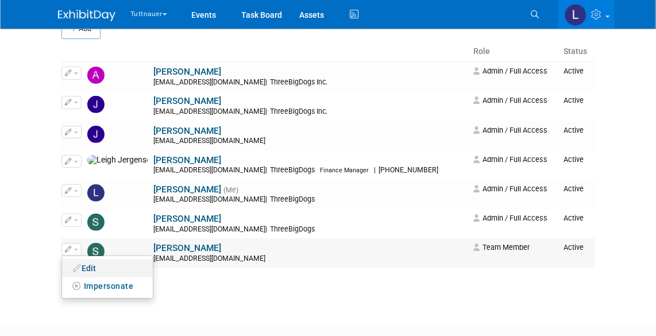
click at [96, 265] on link "Edit" at bounding box center [107, 268] width 91 height 16
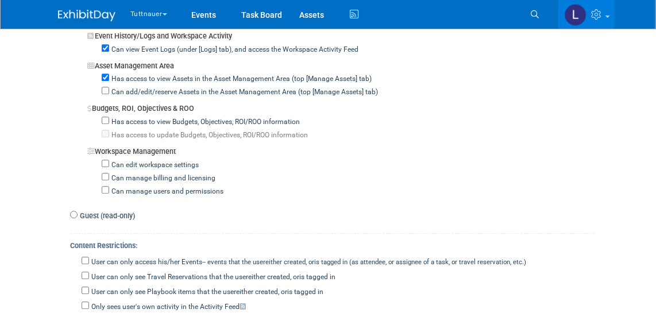
scroll to position [1148, 0]
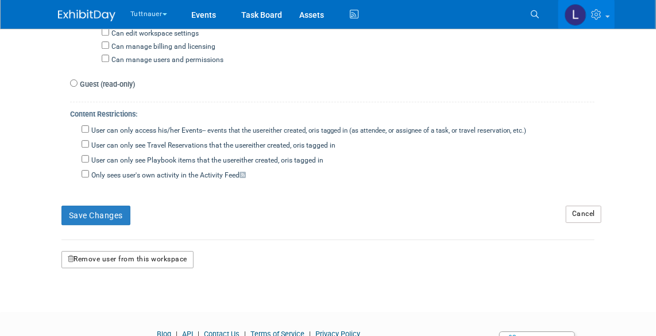
click at [149, 251] on button "Remove user from this workspace" at bounding box center [127, 259] width 132 height 17
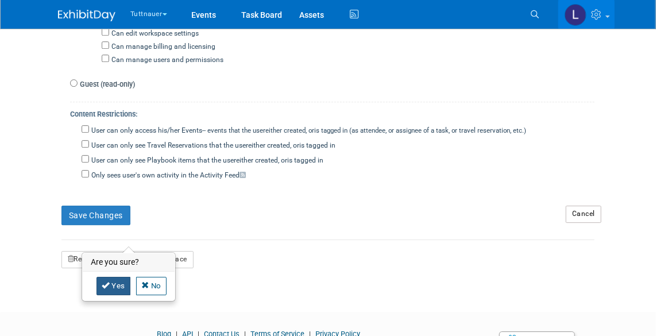
click at [115, 284] on link "Yes" at bounding box center [113, 286] width 34 height 18
